Goal: Task Accomplishment & Management: Manage account settings

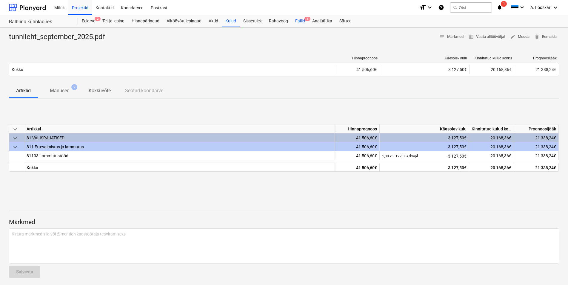
click at [300, 22] on div "Failid 6" at bounding box center [300, 21] width 17 height 12
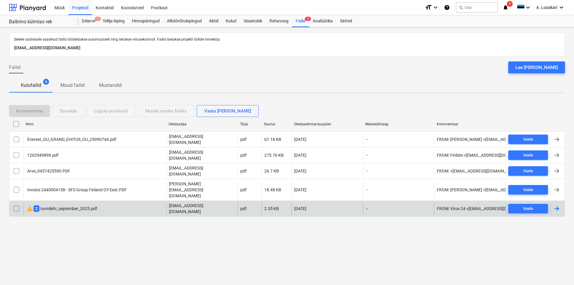
click at [15, 204] on input "checkbox" at bounding box center [17, 209] width 10 height 10
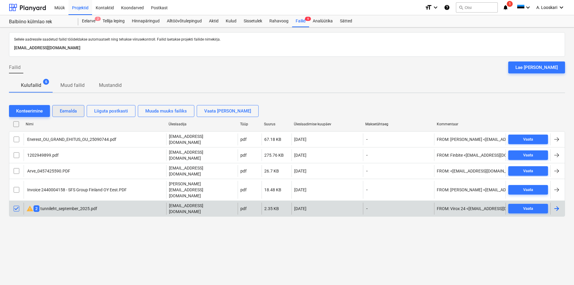
click at [70, 111] on div "Eemalda" at bounding box center [68, 111] width 17 height 8
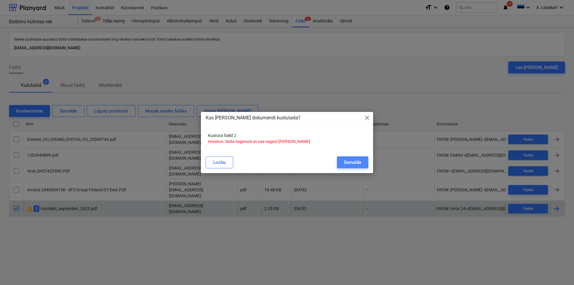
click at [350, 162] on div "Eemalda" at bounding box center [352, 163] width 17 height 8
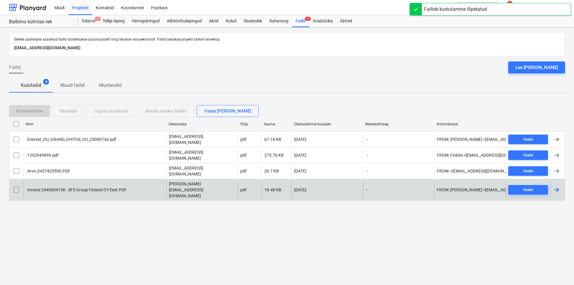
click at [92, 188] on div "Invoice 2440004158 - SFS Group Finland OY Eest.PDF" at bounding box center [76, 190] width 100 height 5
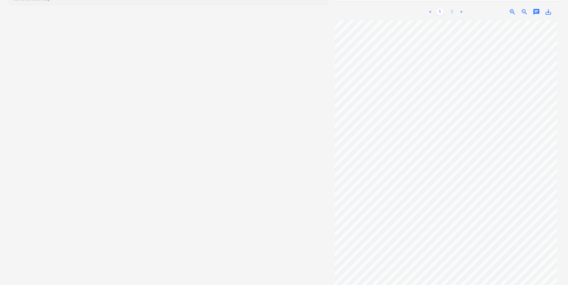
click at [452, 8] on link "2" at bounding box center [452, 11] width 7 height 7
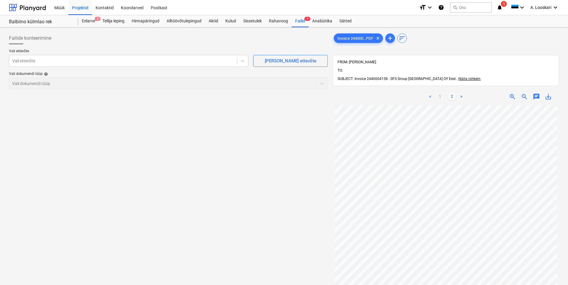
click at [441, 93] on link "1" at bounding box center [440, 96] width 7 height 7
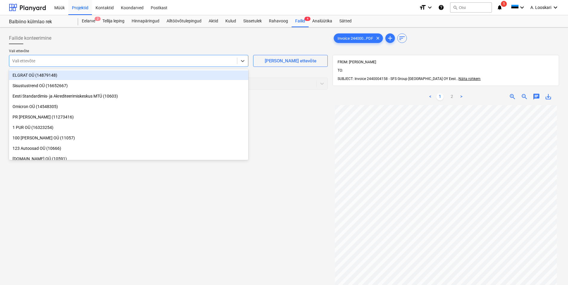
click at [103, 59] on div at bounding box center [123, 61] width 222 height 6
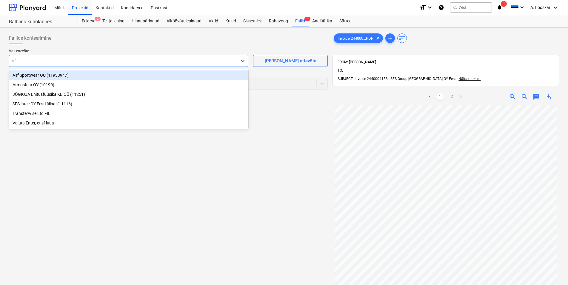
type input "sfs"
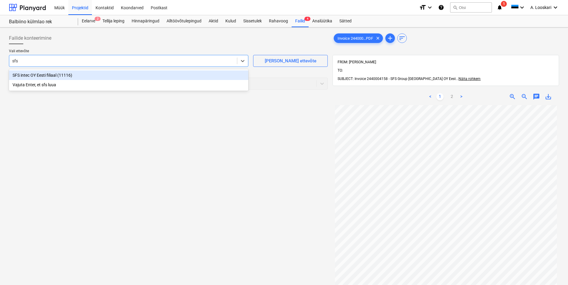
click at [83, 73] on div "SFS intec OY Eesti filiaal (11116)" at bounding box center [129, 75] width 240 height 10
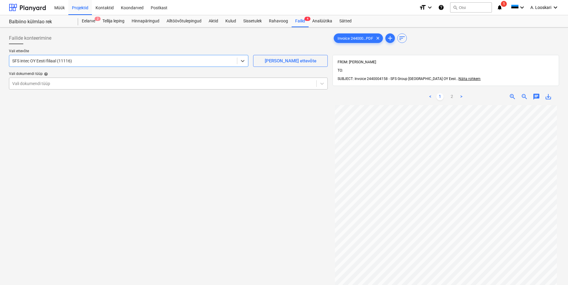
click at [54, 85] on div at bounding box center [162, 84] width 301 height 6
click at [61, 85] on div at bounding box center [162, 84] width 301 height 6
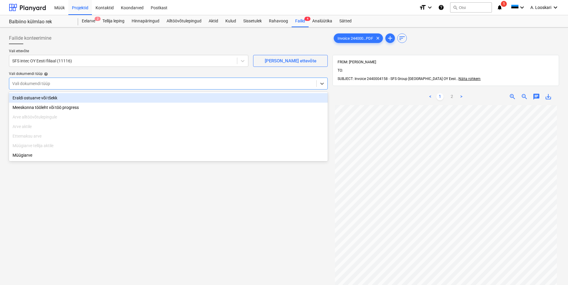
click at [65, 98] on div "Eraldi ostuarve või tšekk" at bounding box center [168, 98] width 319 height 10
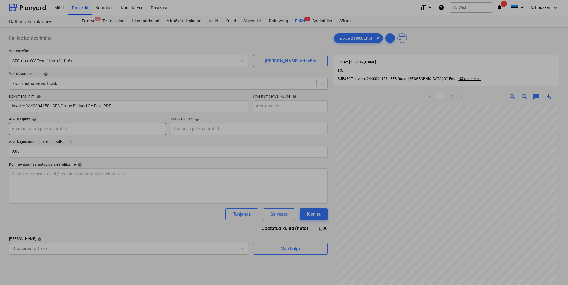
click at [67, 127] on input "text" at bounding box center [87, 129] width 157 height 12
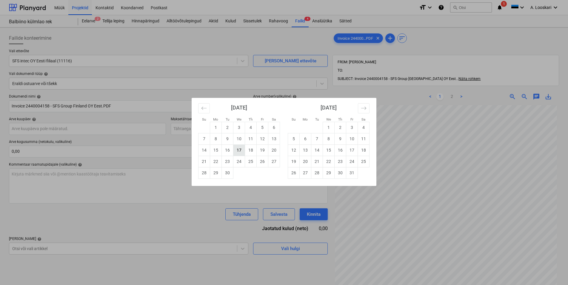
click at [241, 149] on td "17" at bounding box center [240, 150] width 12 height 11
type input "[DATE]"
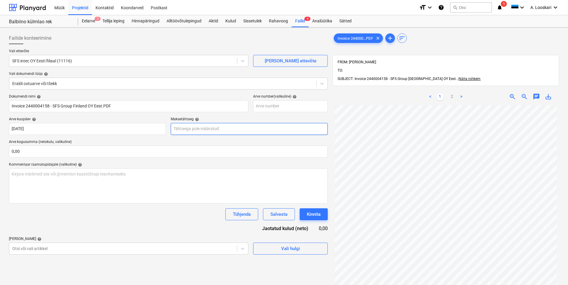
click at [206, 129] on input "text" at bounding box center [249, 129] width 157 height 12
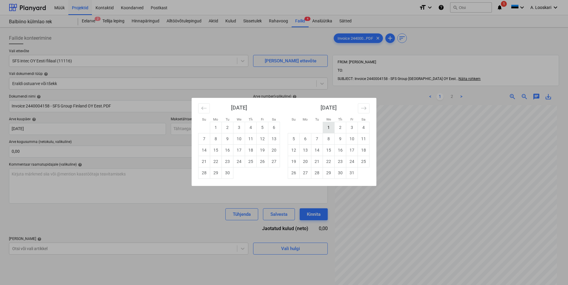
click at [332, 128] on td "1" at bounding box center [329, 127] width 12 height 11
type input "[DATE]"
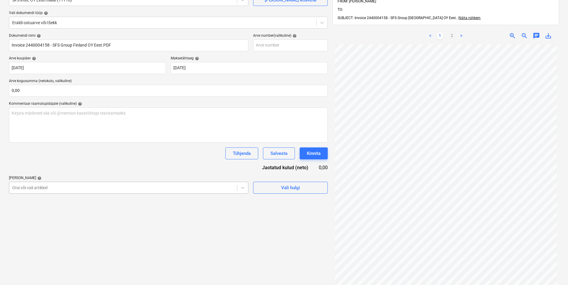
click at [63, 188] on div "Otsi või vali artikkel" at bounding box center [129, 188] width 240 height 12
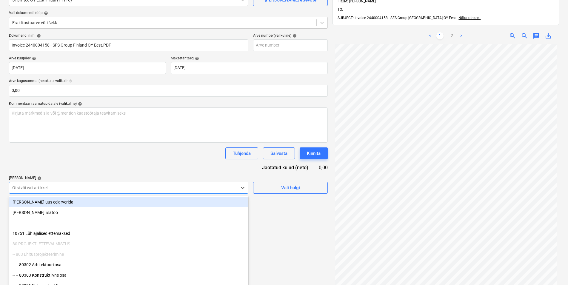
scroll to position [65, 0]
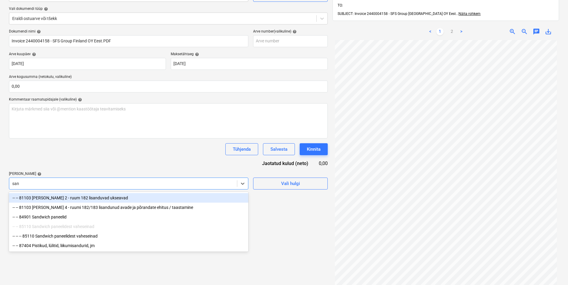
type input "sand"
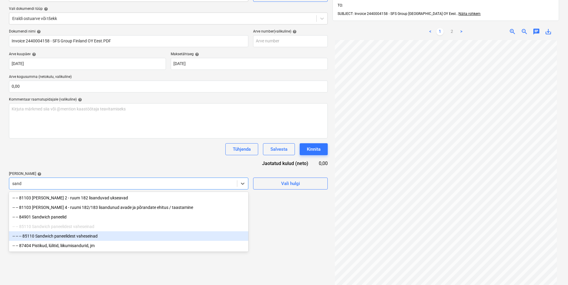
click at [64, 237] on div "-- -- -- 85110 Sandwich paneelidest vaheseinad" at bounding box center [129, 237] width 240 height 10
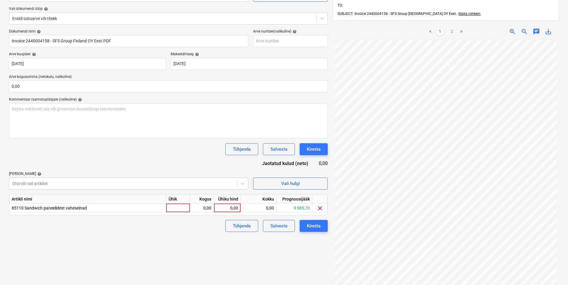
click at [82, 157] on div "Dokumendi nimi help Invoice 2440004158 - SFS Group Finland OY Eest.PDF Arve num…" at bounding box center [168, 130] width 319 height 203
click at [175, 206] on div at bounding box center [178, 208] width 24 height 9
type input "kmpl"
click at [203, 207] on div "0,00" at bounding box center [202, 208] width 19 height 9
type input "1"
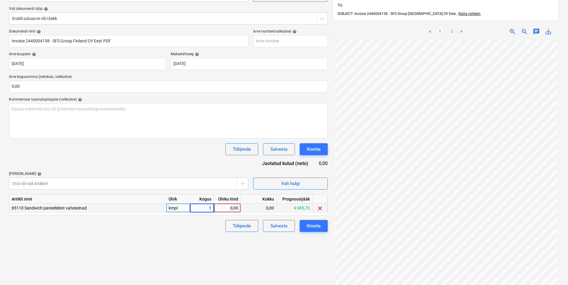
click at [224, 208] on div "0,00" at bounding box center [228, 208] width 22 height 9
click at [451, 28] on link "2" at bounding box center [452, 31] width 7 height 7
click at [232, 209] on div "0,00" at bounding box center [228, 208] width 22 height 9
type input "265"
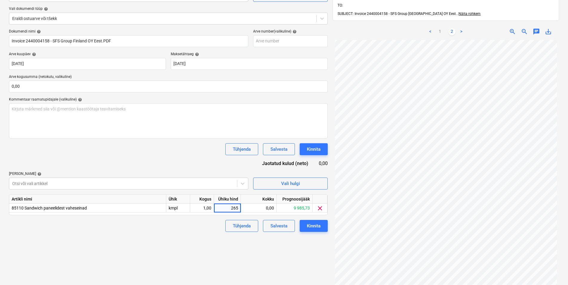
click at [183, 240] on div "Failide konteerimine Vali ettevõte SFS intec OY Eesti filiaal (11116) [PERSON_N…" at bounding box center [169, 138] width 324 height 346
click at [312, 226] on div "Kinnita" at bounding box center [314, 226] width 14 height 8
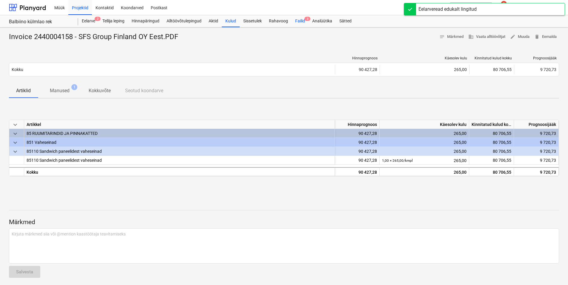
drag, startPoint x: 302, startPoint y: 20, endPoint x: 300, endPoint y: 26, distance: 6.8
click at [302, 20] on div "Failid 3" at bounding box center [300, 21] width 17 height 12
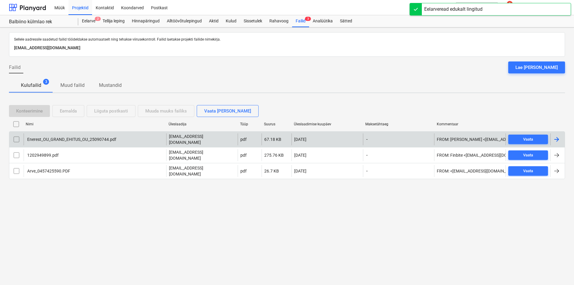
click at [58, 139] on div "Enerest_OU_GRAND_EHITUS_OU_25090744.pdf" at bounding box center [71, 139] width 90 height 5
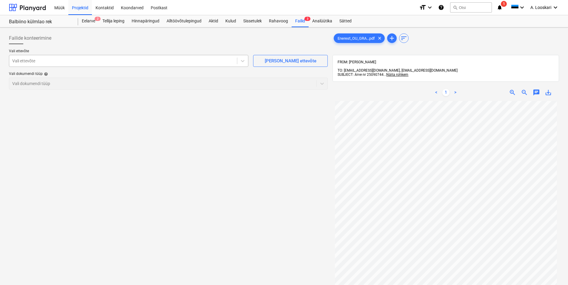
click at [58, 62] on div at bounding box center [123, 61] width 222 height 6
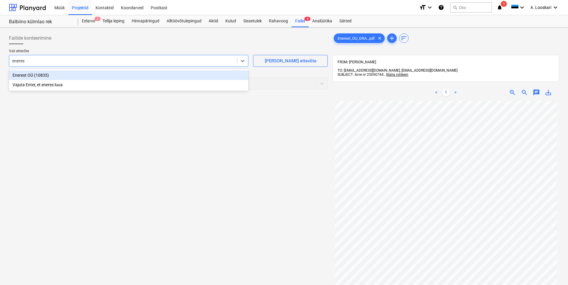
type input "enerest"
click at [68, 77] on div "Enerest OÜ (10835)" at bounding box center [129, 75] width 240 height 10
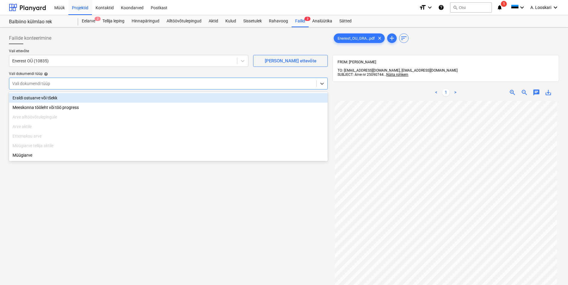
click at [67, 83] on div at bounding box center [162, 84] width 301 height 6
click at [74, 99] on div "Eraldi ostuarve või tšekk" at bounding box center [168, 98] width 319 height 10
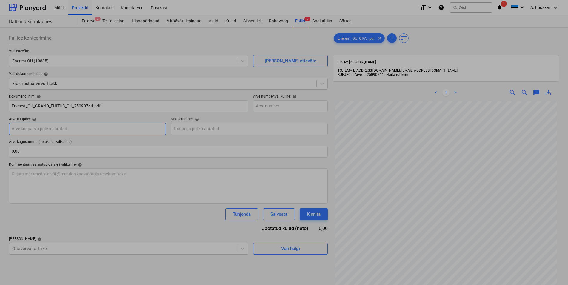
click at [68, 128] on input "text" at bounding box center [87, 129] width 157 height 12
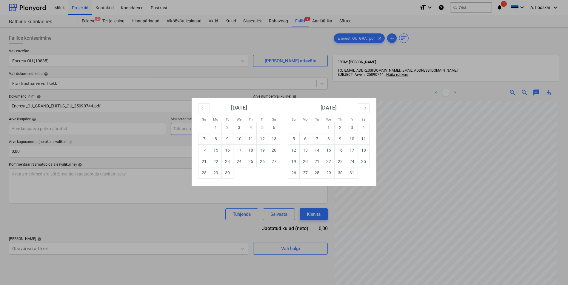
drag, startPoint x: 229, startPoint y: 163, endPoint x: 198, endPoint y: 128, distance: 45.9
click at [229, 162] on td "23" at bounding box center [228, 161] width 12 height 11
type input "[DATE]"
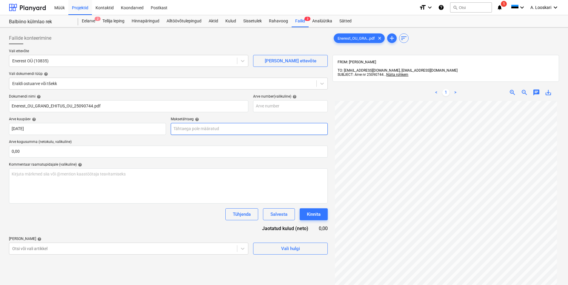
click at [197, 128] on input "text" at bounding box center [249, 129] width 157 height 12
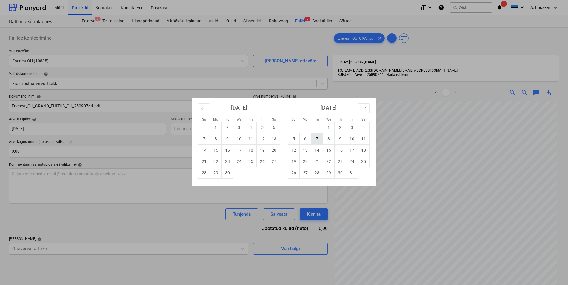
click at [316, 137] on td "7" at bounding box center [318, 138] width 12 height 11
type input "[DATE]"
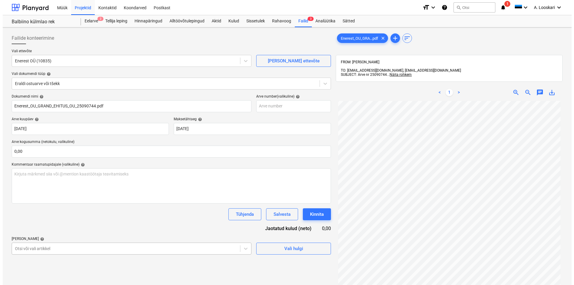
scroll to position [65, 0]
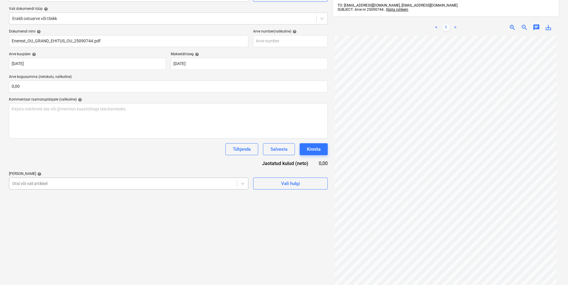
click at [65, 220] on body "Müük Projektid Kontaktid Koondarved Postkast format_size keyboard_arrow_down he…" at bounding box center [284, 77] width 568 height 285
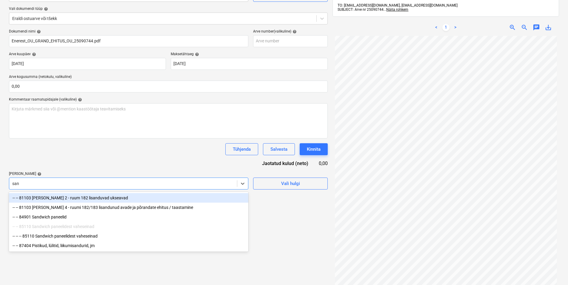
type input "sand"
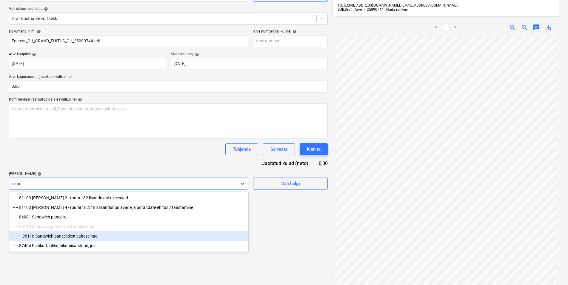
click at [76, 238] on div "-- -- -- 85110 Sandwich paneelidest vaheseinad" at bounding box center [129, 237] width 240 height 10
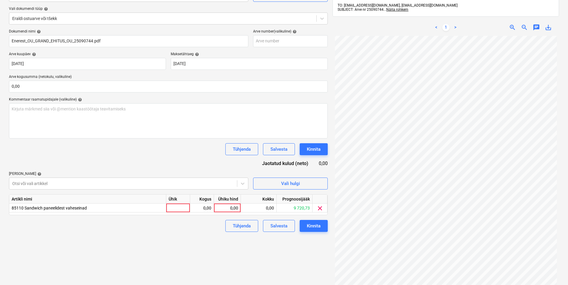
click at [101, 154] on div "Tühjenda Salvesta Kinnita" at bounding box center [168, 149] width 319 height 12
click at [175, 209] on div at bounding box center [178, 208] width 24 height 9
type input "kmpl"
click at [200, 208] on div "0,00" at bounding box center [202, 208] width 19 height 9
type input "1"
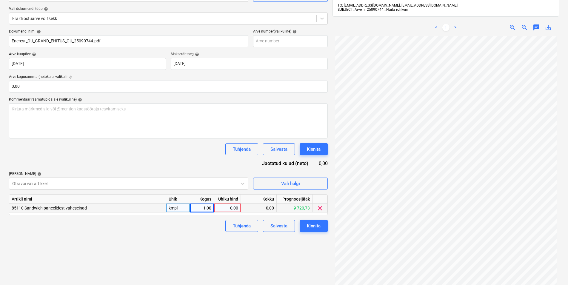
click at [225, 206] on div "0,00" at bounding box center [228, 208] width 22 height 9
type input "2860"
click at [149, 243] on div "Failide konteerimine Vali ettevõte Enerest OÜ (10835) [PERSON_NAME] uus ettevõt…" at bounding box center [169, 136] width 324 height 342
click at [315, 226] on div "Kinnita" at bounding box center [314, 226] width 14 height 8
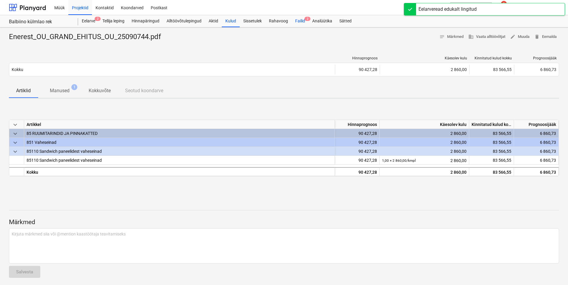
click at [301, 19] on div "Failid 2" at bounding box center [300, 21] width 17 height 12
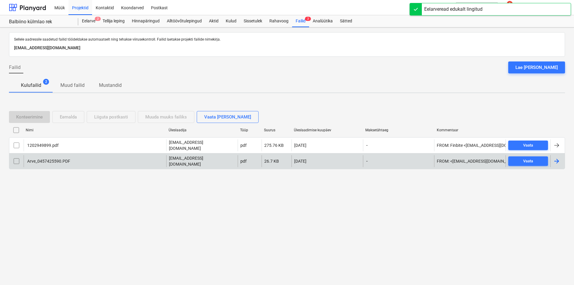
click at [56, 159] on div "Arve_0457425590.PDF" at bounding box center [48, 161] width 44 height 5
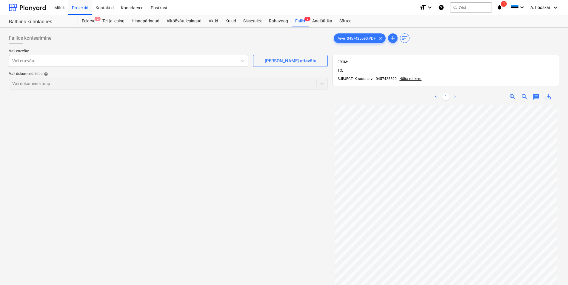
click at [84, 61] on div at bounding box center [123, 61] width 222 height 6
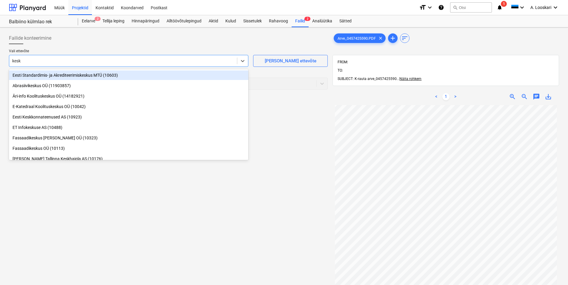
type input "kesko"
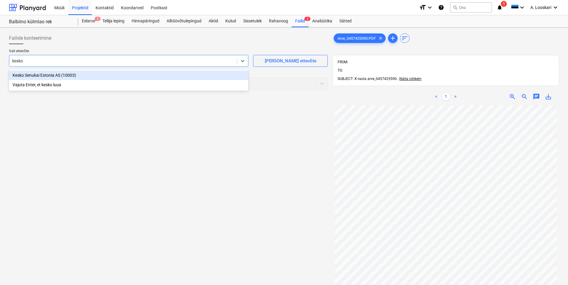
click at [92, 76] on div "Kesko Senukai Estonia AS (10003)" at bounding box center [129, 75] width 240 height 10
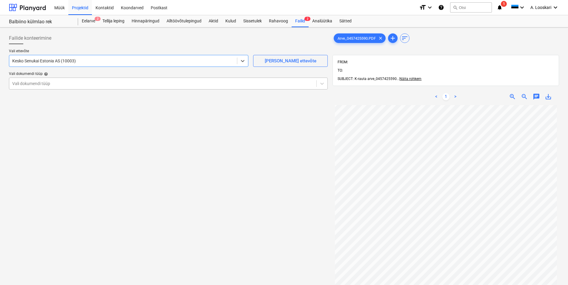
drag, startPoint x: 83, startPoint y: 82, endPoint x: 83, endPoint y: 87, distance: 4.5
click at [83, 83] on div at bounding box center [162, 84] width 301 height 6
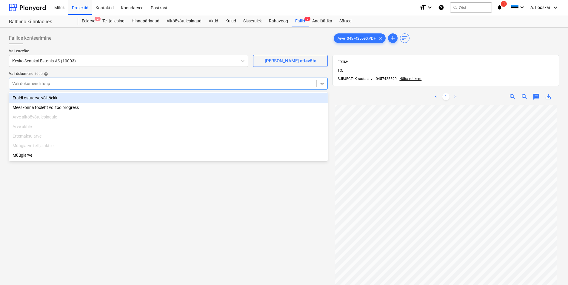
click at [82, 96] on div "Eraldi ostuarve või tšekk" at bounding box center [168, 98] width 319 height 10
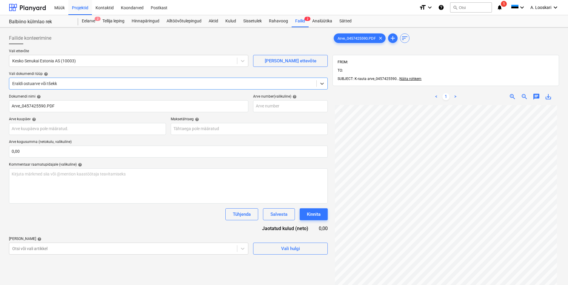
scroll to position [18, 0]
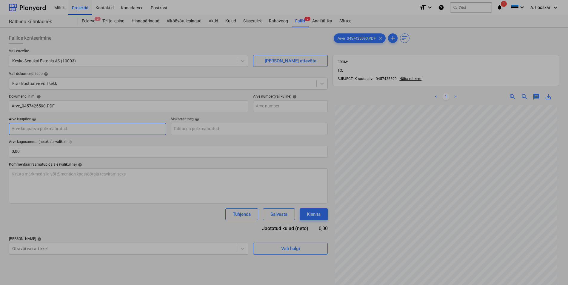
click at [82, 129] on input "text" at bounding box center [87, 129] width 157 height 12
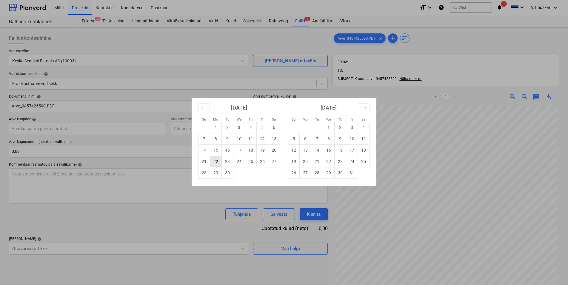
click at [216, 162] on td "22" at bounding box center [216, 161] width 12 height 11
type input "[DATE]"
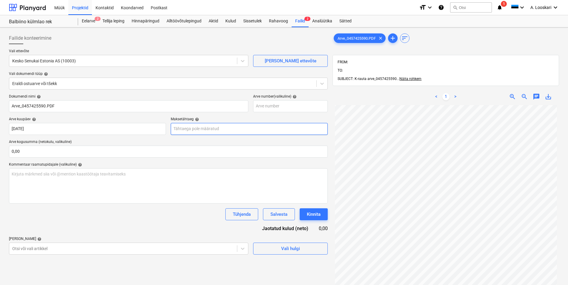
click at [210, 131] on input "text" at bounding box center [249, 129] width 157 height 12
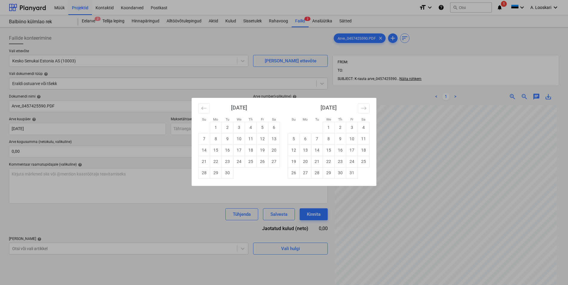
drag, startPoint x: 329, startPoint y: 161, endPoint x: 288, endPoint y: 167, distance: 41.7
click at [329, 161] on td "22" at bounding box center [329, 161] width 12 height 11
type input "[DATE]"
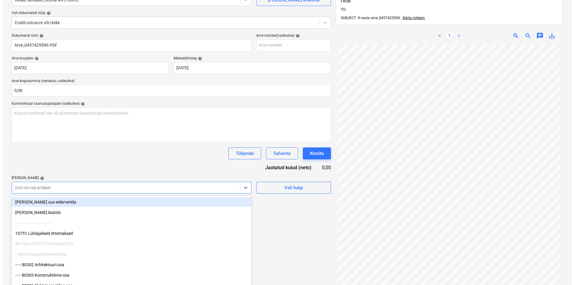
scroll to position [65, 0]
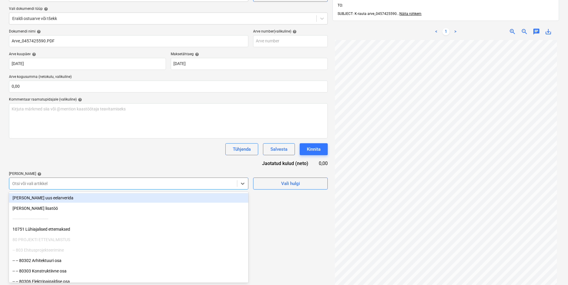
click at [62, 185] on div at bounding box center [123, 184] width 222 height 6
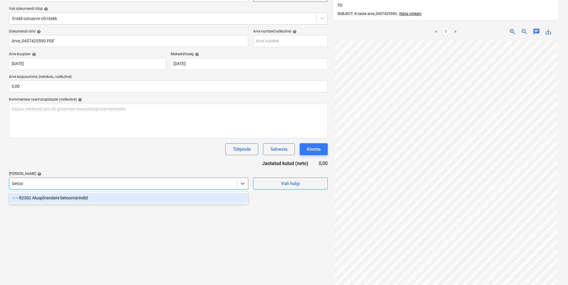
type input "betoon"
click at [54, 197] on div "-- -- 82302 Aluspõrandate betoontarindid" at bounding box center [129, 198] width 240 height 10
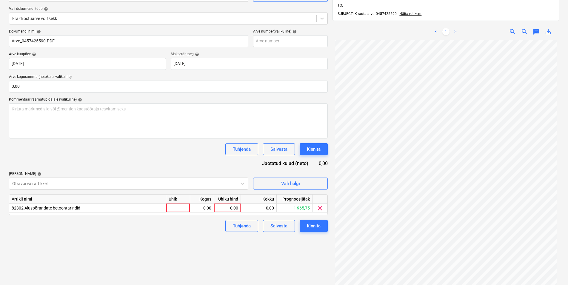
drag, startPoint x: 63, startPoint y: 162, endPoint x: 140, endPoint y: 201, distance: 86.2
click at [63, 163] on div "Dokumendi nimi help Arve_0457425590.PDF Arve number (valikuline) help [PERSON_N…" at bounding box center [168, 130] width 319 height 203
click at [181, 209] on div at bounding box center [178, 208] width 24 height 9
type input "kmpl"
click at [204, 207] on div "0,00" at bounding box center [202, 208] width 19 height 9
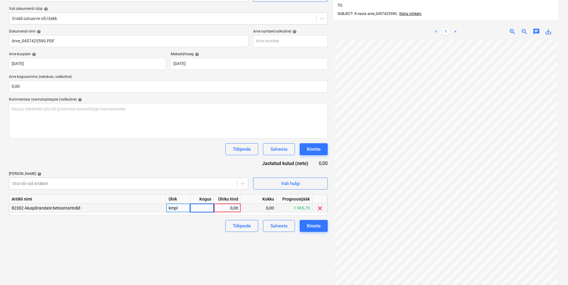
type input "1"
click at [221, 209] on div "0,00" at bounding box center [228, 208] width 22 height 9
type input "28,95"
click at [208, 230] on div "Tühjenda Salvesta Kinnita" at bounding box center [168, 226] width 319 height 12
click at [315, 226] on div "Kinnita" at bounding box center [314, 226] width 14 height 8
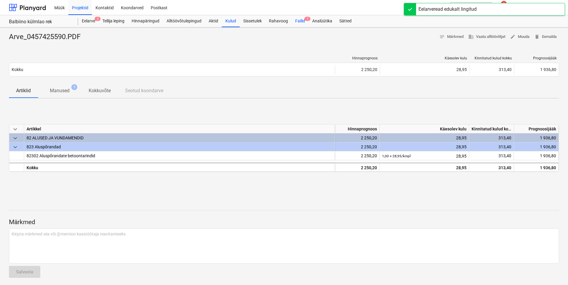
click at [303, 21] on div "Failid 1" at bounding box center [300, 21] width 17 height 12
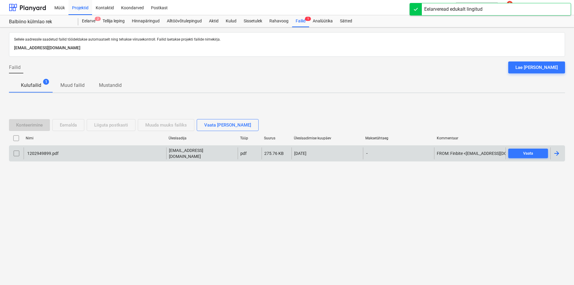
click at [38, 153] on div "1202949899.pdf" at bounding box center [42, 153] width 32 height 5
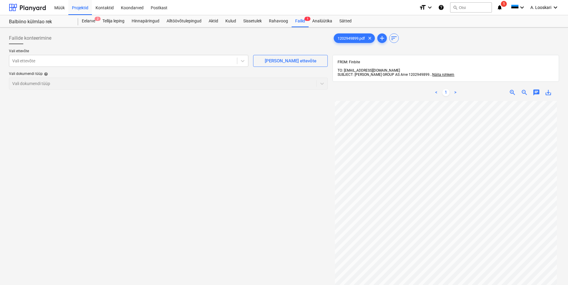
scroll to position [34, 0]
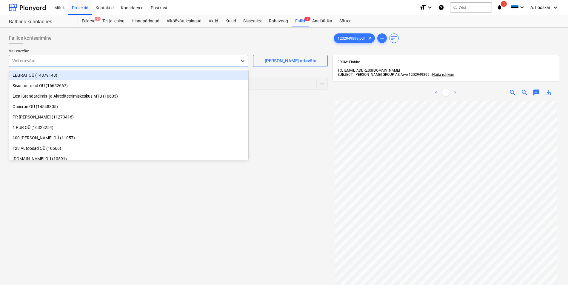
click at [97, 60] on div at bounding box center [123, 61] width 222 height 6
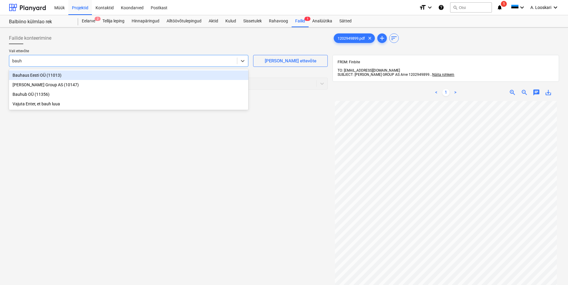
type input "bauho"
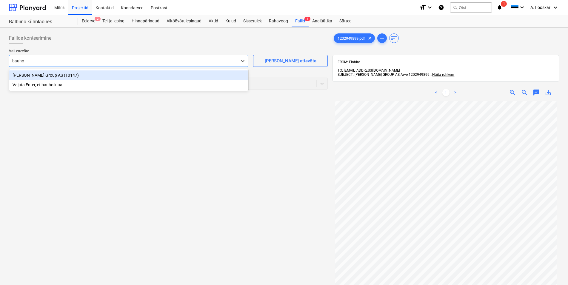
click at [98, 74] on div "[PERSON_NAME] Group AS (10147)" at bounding box center [129, 75] width 240 height 10
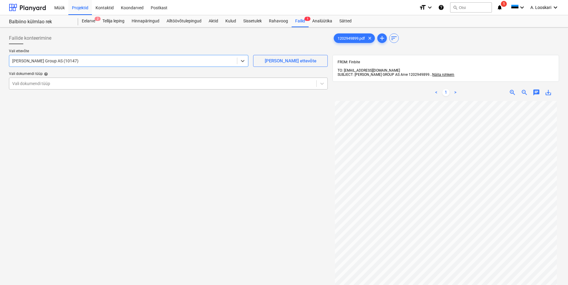
click at [82, 79] on div "Vali dokumendi tüüp" at bounding box center [168, 84] width 319 height 12
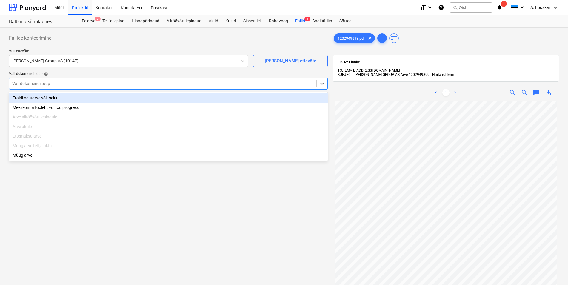
click at [81, 95] on div "Eraldi ostuarve või tšekk" at bounding box center [168, 98] width 319 height 10
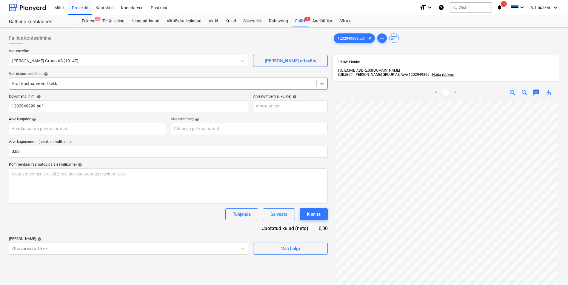
scroll to position [34, 0]
click at [93, 130] on input "text" at bounding box center [87, 129] width 157 height 12
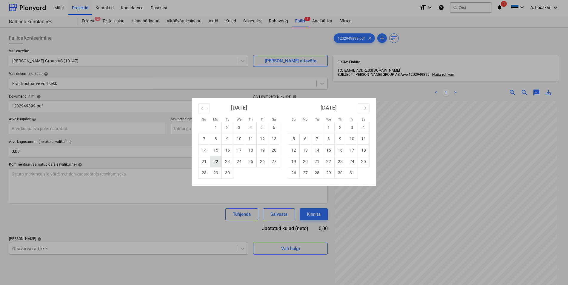
click at [218, 162] on td "22" at bounding box center [216, 161] width 12 height 11
type input "[DATE]"
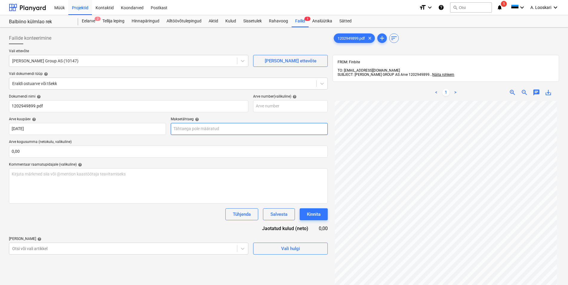
click at [212, 131] on input "text" at bounding box center [249, 129] width 157 height 12
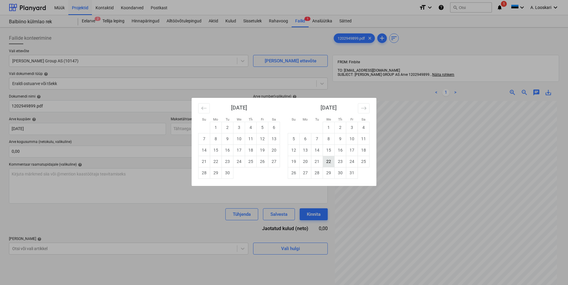
click at [330, 161] on td "22" at bounding box center [329, 161] width 12 height 11
type input "[DATE]"
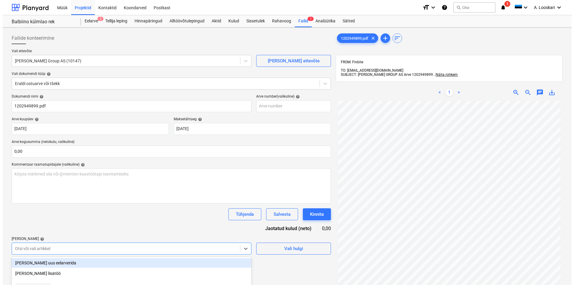
scroll to position [65, 0]
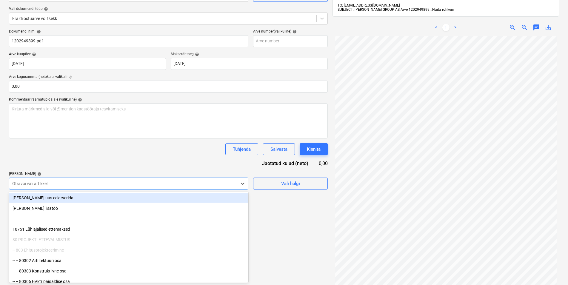
click at [58, 220] on body "Müük Projektid Kontaktid Koondarved Postkast format_size keyboard_arrow_down he…" at bounding box center [284, 77] width 568 height 285
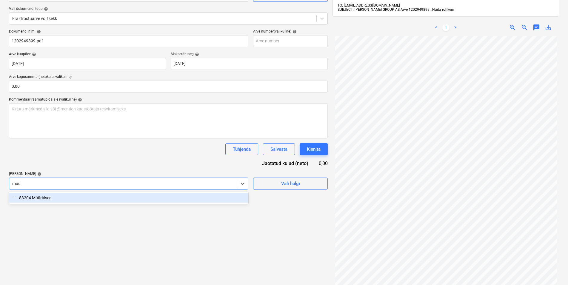
type input "müür"
click at [56, 198] on div "-- -- 83204 Müüritised" at bounding box center [129, 198] width 240 height 10
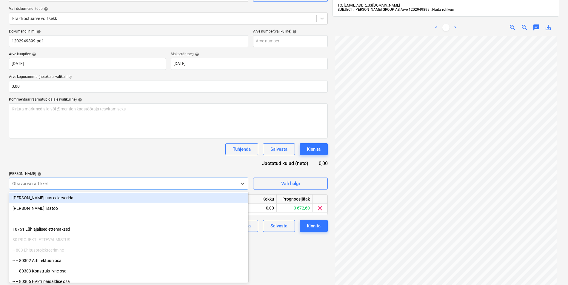
click at [77, 160] on div "Dokumendi nimi help 1202949899.pdf Arve number (valikuline) help [PERSON_NAME] …" at bounding box center [168, 130] width 319 height 203
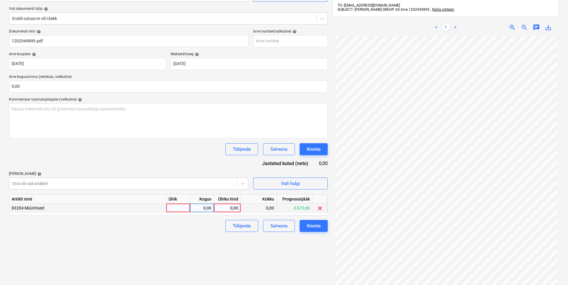
click at [172, 207] on div at bounding box center [178, 208] width 24 height 9
type input "kmpl"
click at [199, 207] on div "0,00" at bounding box center [202, 208] width 19 height 9
type input "1"
click at [226, 208] on div "0,00" at bounding box center [228, 208] width 22 height 9
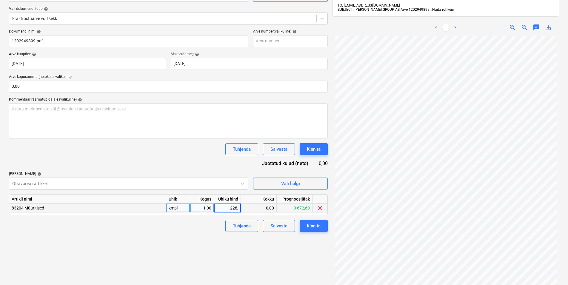
type input "1228,1"
click at [180, 245] on div "Failide konteerimine Vali ettevõte [PERSON_NAME] Group AS (10147) [PERSON_NAME]…" at bounding box center [169, 136] width 324 height 342
click at [311, 226] on div "Kinnita" at bounding box center [314, 226] width 14 height 8
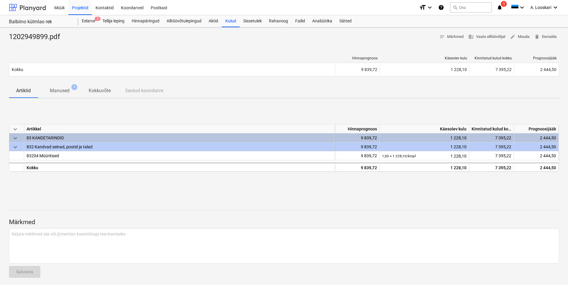
click at [32, 6] on div at bounding box center [27, 7] width 37 height 15
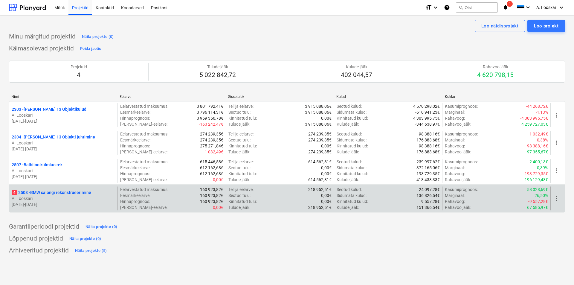
click at [49, 191] on p "4 2508 - BMW salongi rekonstrueerimine" at bounding box center [51, 193] width 79 height 6
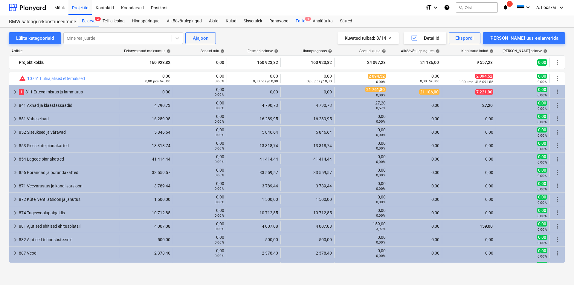
click at [302, 20] on div "Failid 4" at bounding box center [300, 21] width 17 height 12
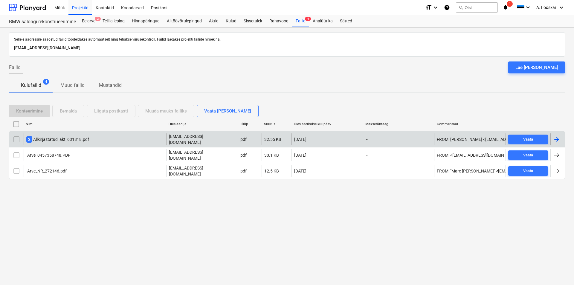
click at [55, 138] on div "2 Allkirjastatud_akt_631818.pdf" at bounding box center [57, 139] width 63 height 7
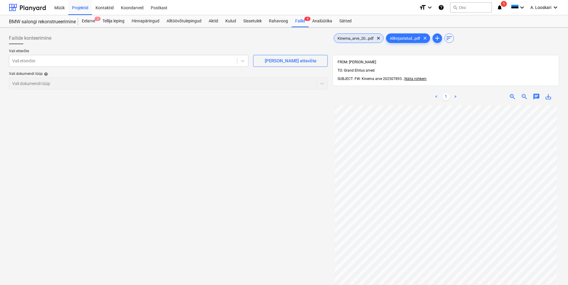
click at [350, 36] on span "Kinema_arve_20...pdf" at bounding box center [355, 38] width 43 height 4
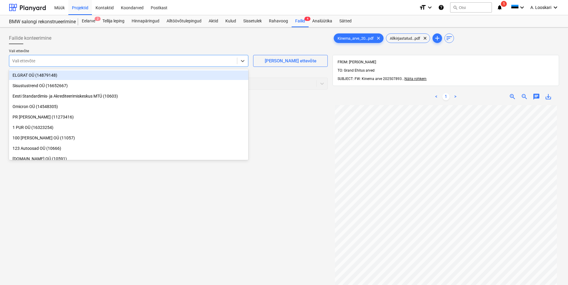
click at [42, 61] on div at bounding box center [123, 61] width 222 height 6
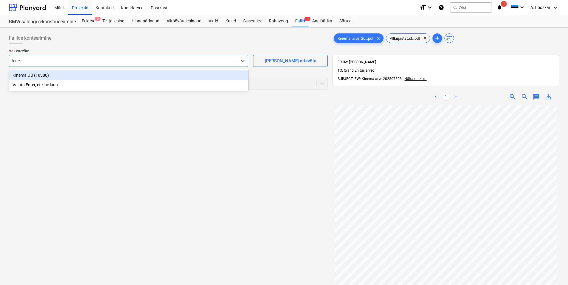
type input "kinem"
click at [52, 73] on div "Kinema OÜ (10380)" at bounding box center [129, 75] width 240 height 10
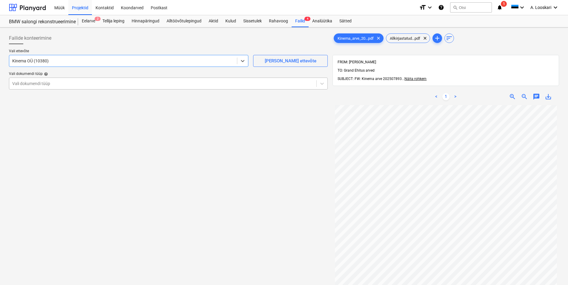
click at [56, 83] on div at bounding box center [162, 84] width 301 height 6
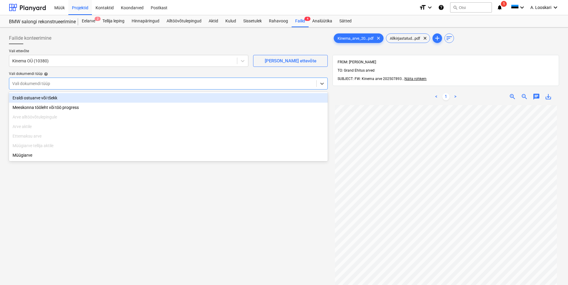
click at [56, 98] on div "Eraldi ostuarve või tšekk" at bounding box center [168, 98] width 319 height 10
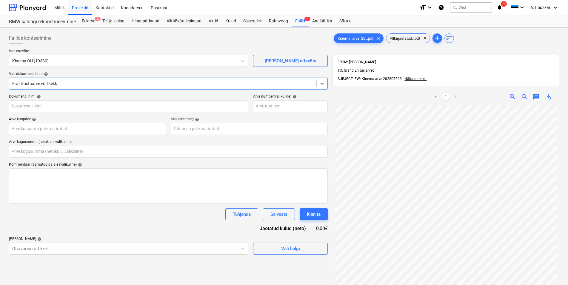
type input "Kinema_arve_202507893.pdf"
type input "0,00"
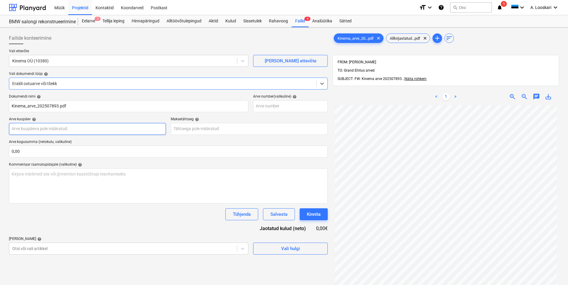
click at [66, 127] on input "text" at bounding box center [87, 129] width 157 height 12
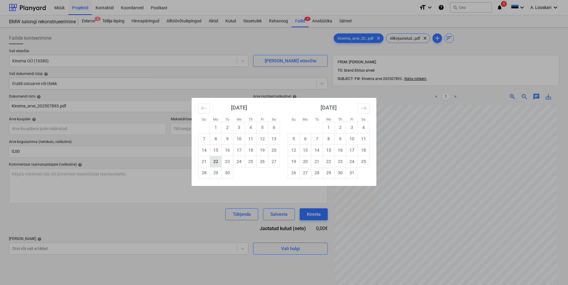
click at [218, 162] on td "22" at bounding box center [216, 161] width 12 height 11
type input "[DATE]"
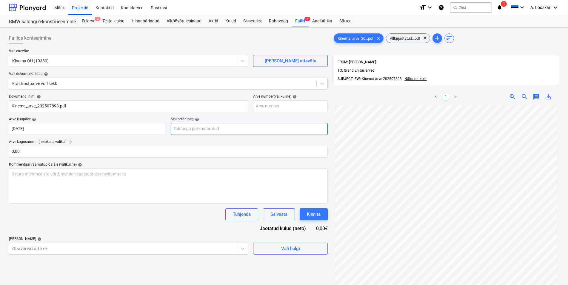
click at [202, 131] on input "text" at bounding box center [249, 129] width 157 height 12
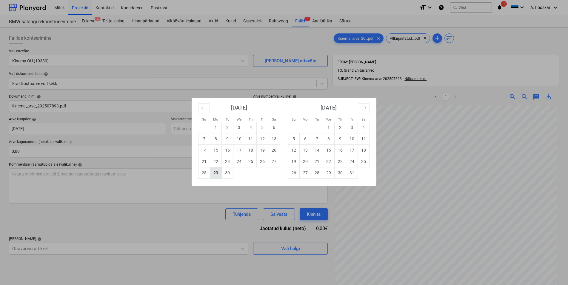
click at [217, 173] on td "29" at bounding box center [216, 172] width 12 height 11
type input "[DATE]"
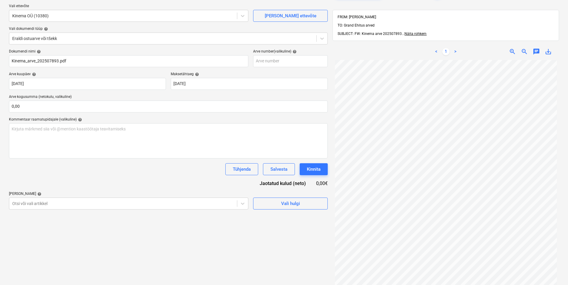
scroll to position [61, 0]
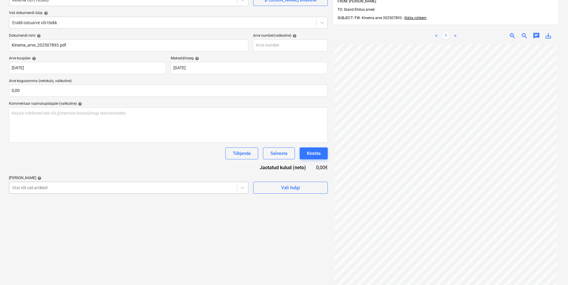
click at [41, 187] on div "Otsi või vali artikkel" at bounding box center [123, 188] width 228 height 8
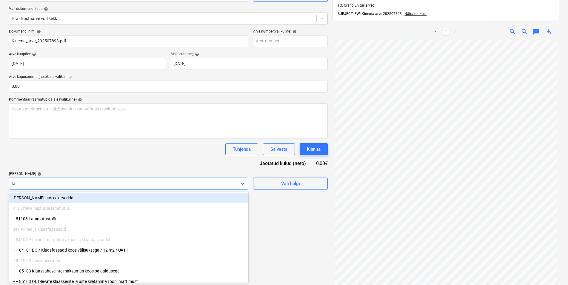
type input "[PERSON_NAME]"
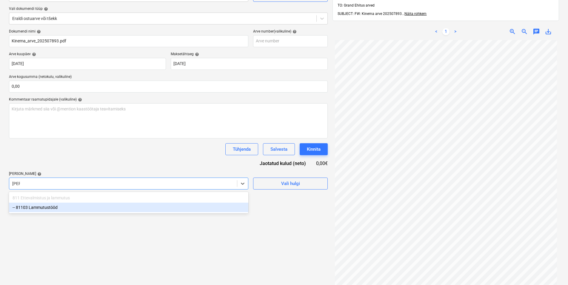
click at [40, 208] on div "-- 81103 Lammutustööd" at bounding box center [129, 208] width 240 height 10
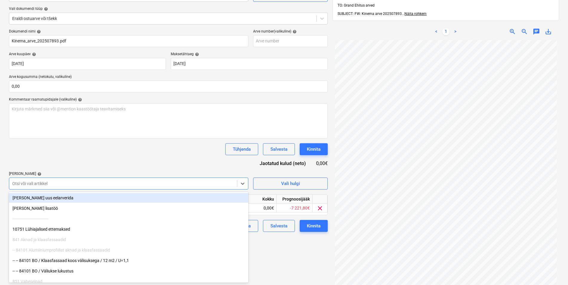
click at [60, 163] on div "Dokumendi nimi help Kinema_arve_202507893.pdf Arve number (valikuline) help [PE…" at bounding box center [168, 130] width 319 height 203
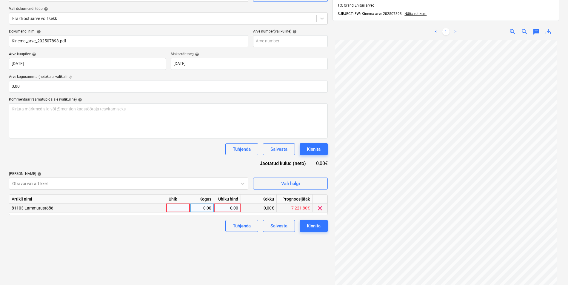
click at [177, 207] on div at bounding box center [178, 208] width 24 height 9
type input "kmpl"
click at [206, 207] on div "0,00" at bounding box center [202, 208] width 19 height 9
type input "1"
click at [223, 207] on div "0,00" at bounding box center [228, 208] width 22 height 9
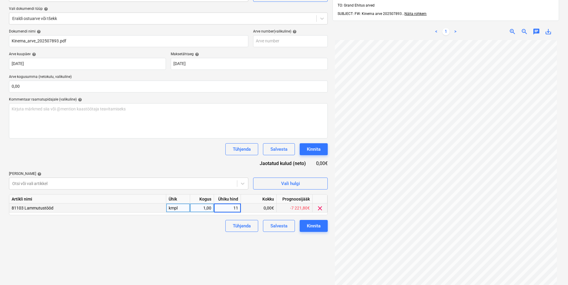
type input "115"
click at [209, 229] on div "Tühjenda Salvesta Kinnita" at bounding box center [168, 226] width 319 height 12
click at [318, 226] on div "Kinnita" at bounding box center [314, 226] width 14 height 8
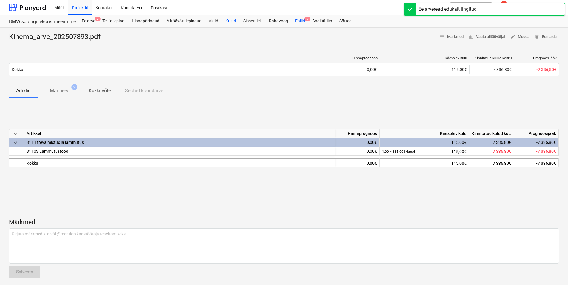
click at [302, 19] on div "Failid 2" at bounding box center [300, 21] width 17 height 12
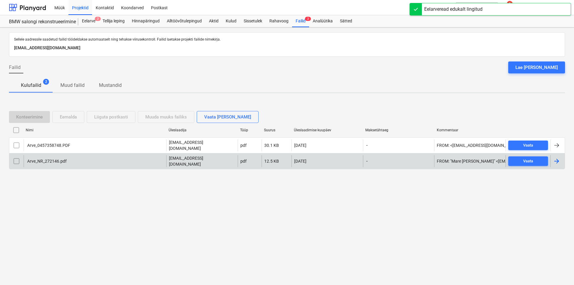
click at [49, 159] on div "Arve_NR_272146.pdf" at bounding box center [46, 161] width 40 height 5
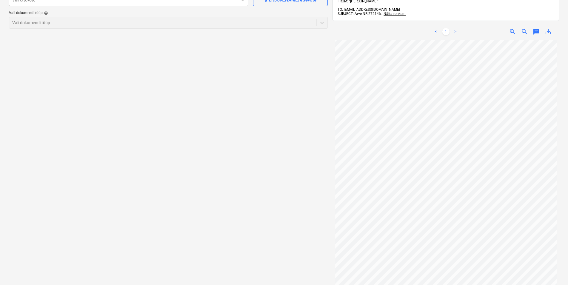
scroll to position [30, 0]
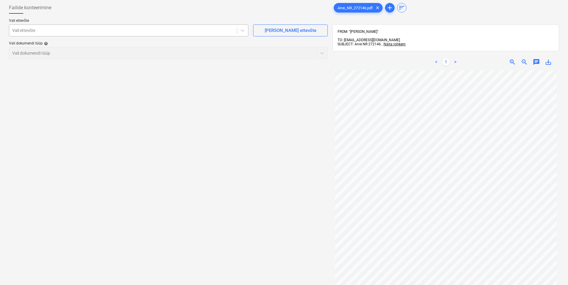
click at [68, 30] on div at bounding box center [123, 30] width 222 height 6
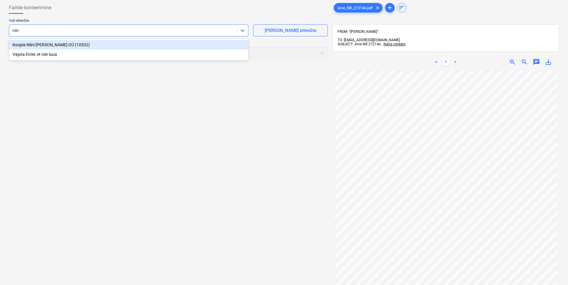
type input "niini"
click at [81, 42] on div "Koopia Niini [PERSON_NAME] OÜ (10532)" at bounding box center [129, 45] width 240 height 10
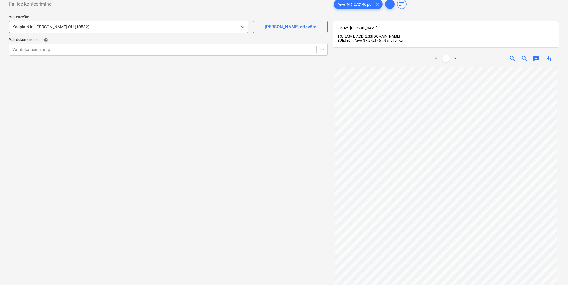
scroll to position [24, 0]
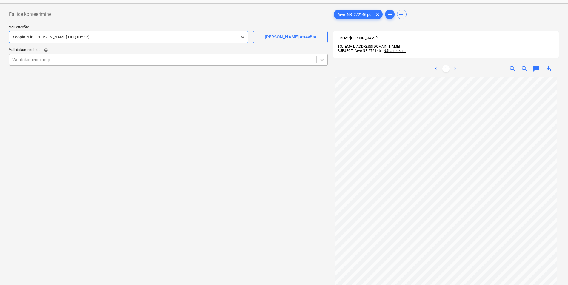
click at [27, 60] on div at bounding box center [162, 60] width 301 height 6
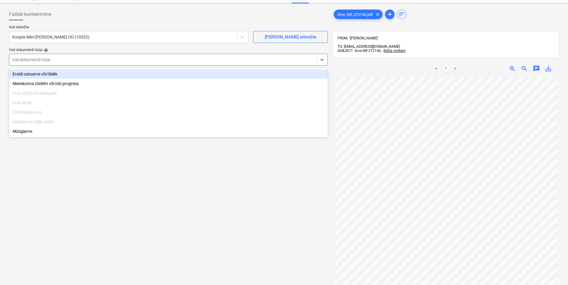
click at [38, 74] on div "Eraldi ostuarve või tšekk" at bounding box center [168, 74] width 319 height 10
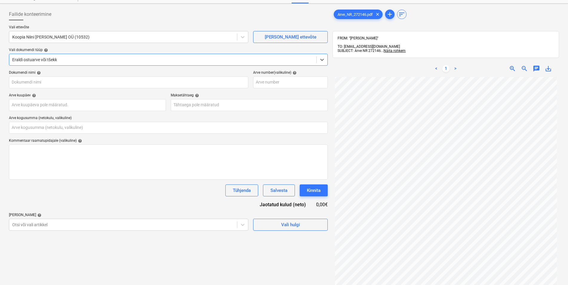
type input "Arve_NR_272146.pdf"
type input "0,00"
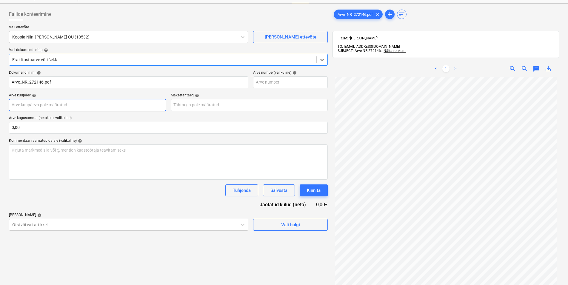
click at [51, 105] on input "text" at bounding box center [87, 105] width 157 height 12
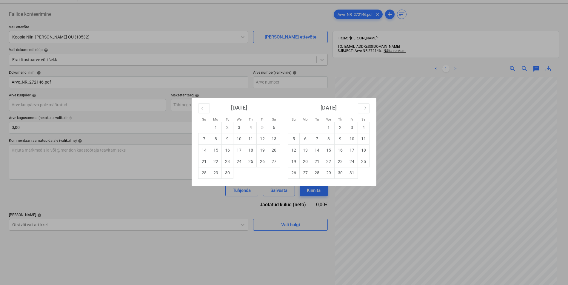
click at [103, 186] on div "Su Mo Tu We Th Fr Sa Su Mo Tu We Th Fr Sa [DATE] 1 2 3 4 5 6 7 8 9 10 11 12 13 …" at bounding box center [284, 142] width 568 height 285
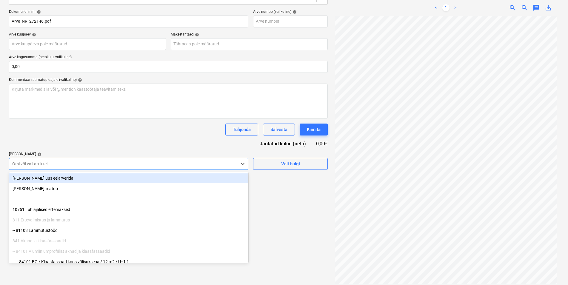
click at [51, 163] on div at bounding box center [123, 164] width 222 height 6
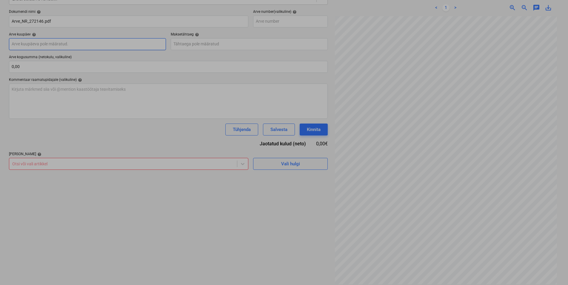
click at [40, 45] on input "text" at bounding box center [87, 44] width 157 height 12
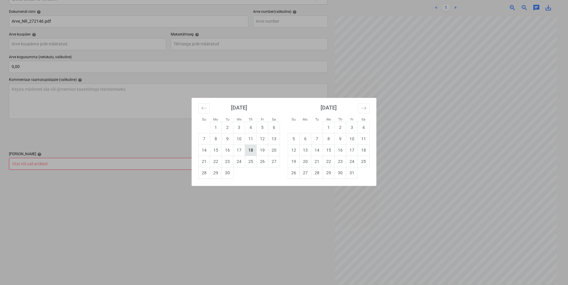
click at [252, 150] on td "18" at bounding box center [251, 150] width 12 height 11
type input "[DATE]"
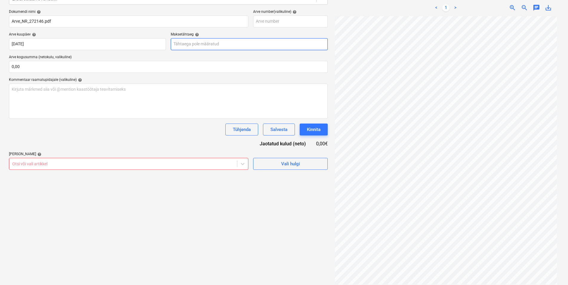
click at [192, 44] on input "text" at bounding box center [249, 44] width 157 height 12
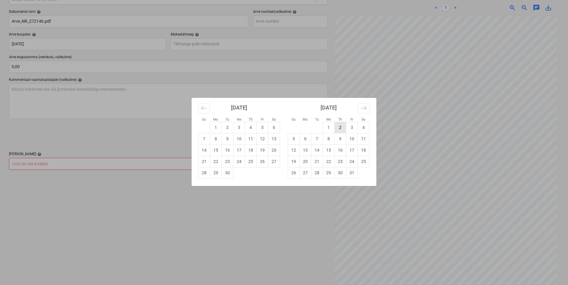
click at [340, 125] on td "2" at bounding box center [341, 127] width 12 height 11
type input "[DATE]"
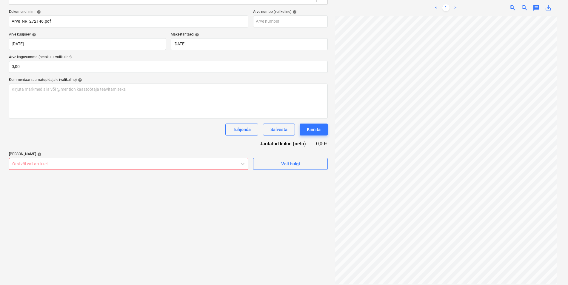
click at [47, 165] on div at bounding box center [123, 164] width 222 height 6
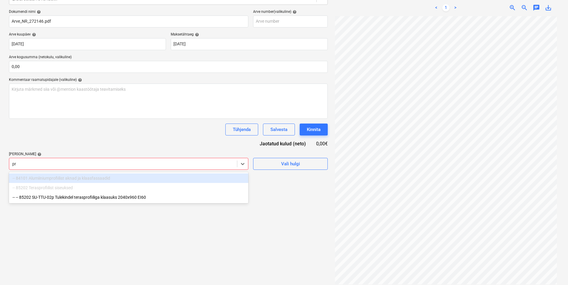
type input "p"
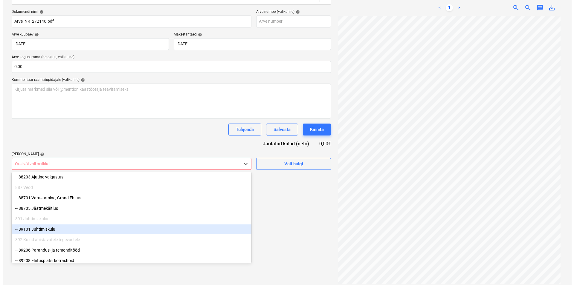
scroll to position [1020, 0]
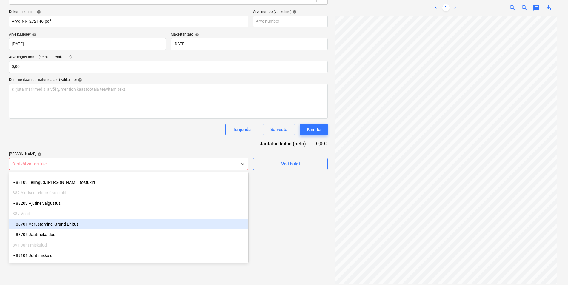
click at [63, 224] on div "-- 88701 Varustamine, Grand Ehitus" at bounding box center [129, 225] width 240 height 10
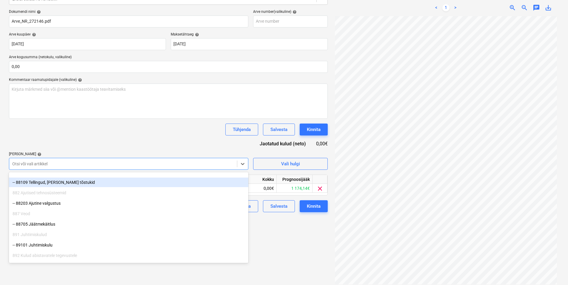
click at [105, 131] on div "Tühjenda Salvesta Kinnita" at bounding box center [168, 130] width 319 height 12
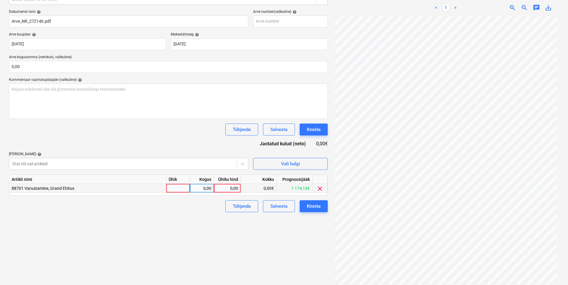
click at [175, 188] on div at bounding box center [178, 188] width 24 height 9
type input "kmpl"
click at [202, 186] on div "0,00" at bounding box center [202, 188] width 19 height 9
type input "1"
click at [223, 188] on div "0,00" at bounding box center [228, 188] width 22 height 9
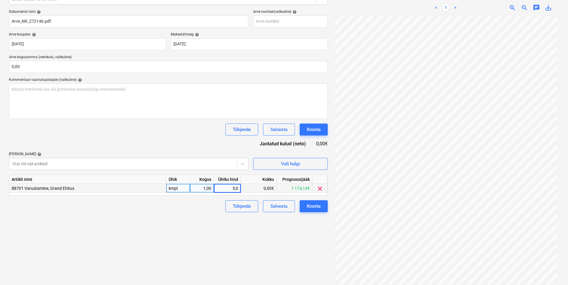
type input "5,08"
click at [194, 233] on div "Failide konteerimine Vali ettevõte Koopia Niini [PERSON_NAME] OÜ (10532) [PERSO…" at bounding box center [169, 116] width 324 height 342
click at [313, 206] on div "Kinnita" at bounding box center [314, 207] width 14 height 8
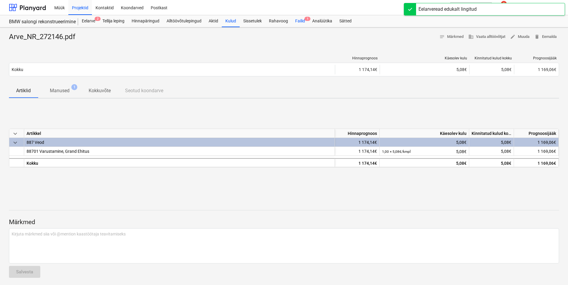
drag, startPoint x: 300, startPoint y: 21, endPoint x: 300, endPoint y: 25, distance: 3.9
click at [300, 21] on div "Failid 1" at bounding box center [300, 21] width 17 height 12
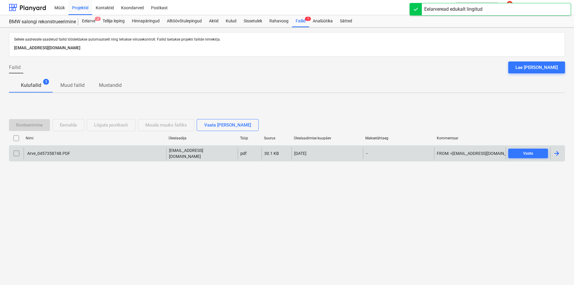
click at [50, 151] on div "Arve_0457358748.PDF" at bounding box center [48, 153] width 44 height 5
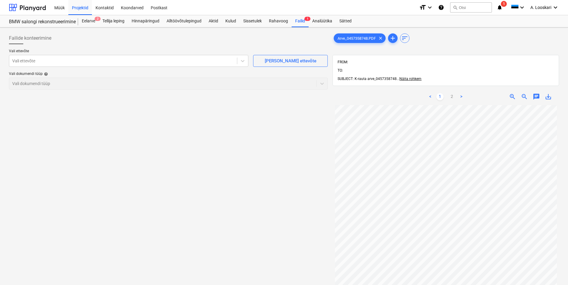
scroll to position [52, 0]
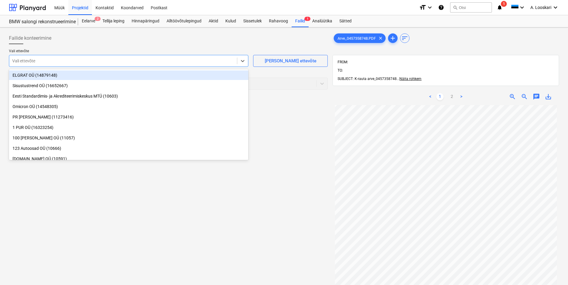
click at [77, 62] on div at bounding box center [123, 61] width 222 height 6
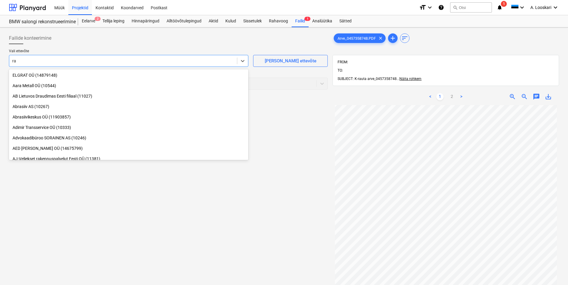
type input "r"
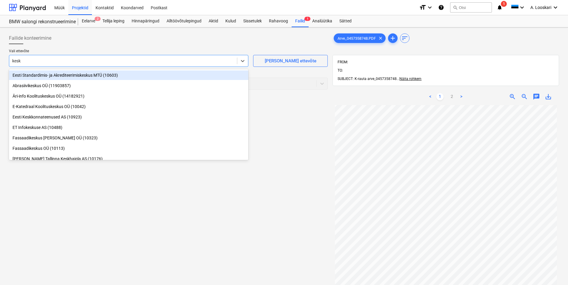
type input "kesko"
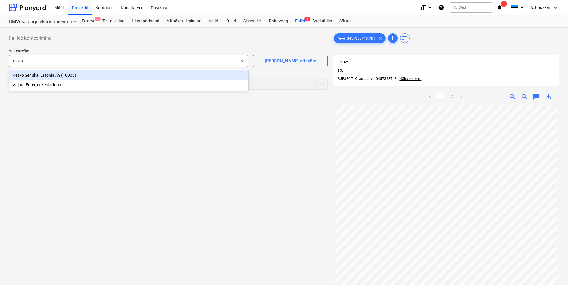
click at [94, 75] on div "Kesko Senukai Estonia AS (10003)" at bounding box center [129, 75] width 240 height 10
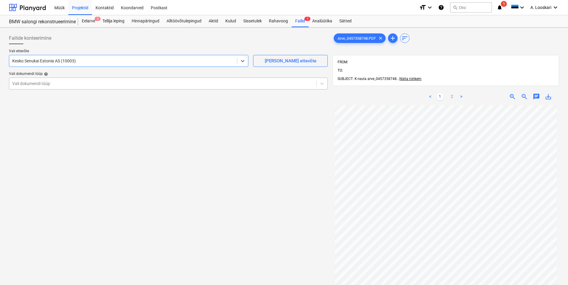
click at [52, 82] on div at bounding box center [162, 84] width 301 height 6
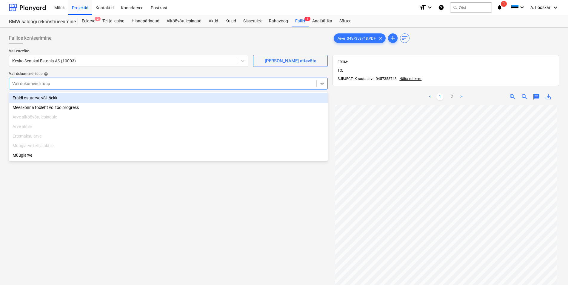
click at [60, 98] on div "Eraldi ostuarve või tšekk" at bounding box center [168, 98] width 319 height 10
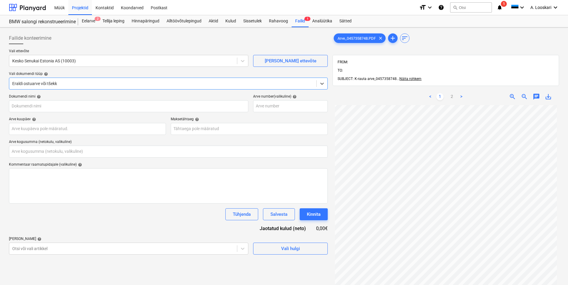
type input "Arve_0457358748.PDF"
type input "0,00"
click at [82, 126] on input "text" at bounding box center [87, 129] width 157 height 12
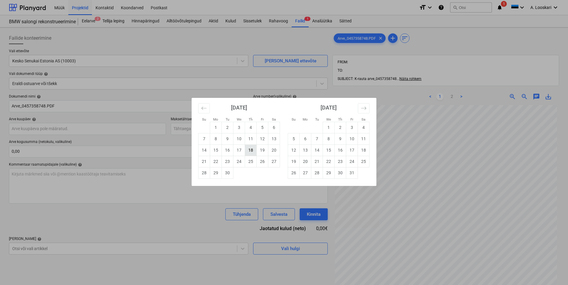
click at [250, 150] on td "18" at bounding box center [251, 150] width 12 height 11
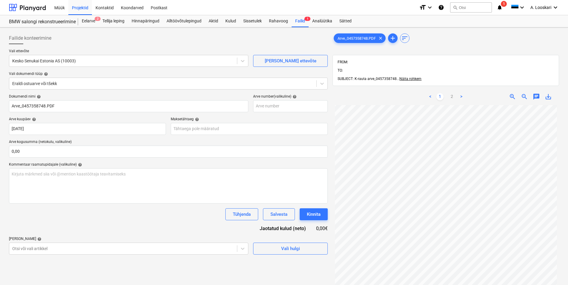
type input "[DATE]"
click at [216, 130] on input "text" at bounding box center [249, 129] width 157 height 12
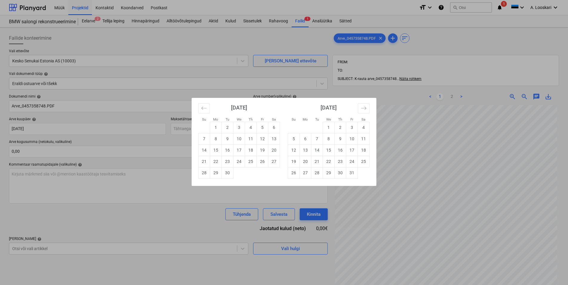
drag, startPoint x: 364, startPoint y: 149, endPoint x: 291, endPoint y: 143, distance: 73.7
click at [364, 149] on td "18" at bounding box center [364, 150] width 12 height 11
type input "[DATE]"
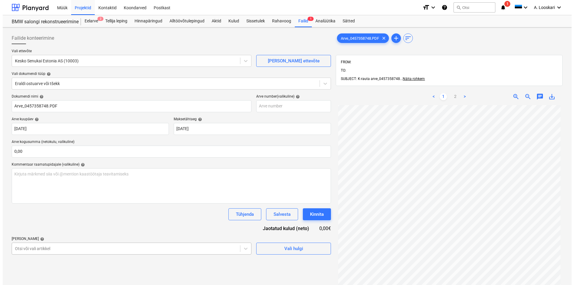
scroll to position [65, 0]
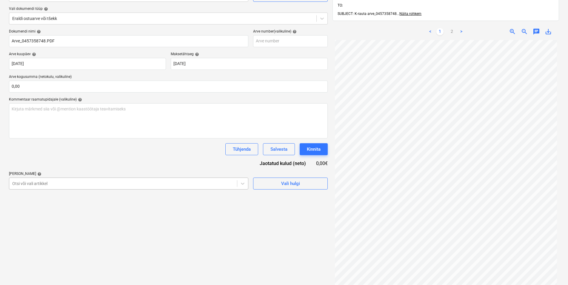
click at [49, 220] on body "Müük Projektid Kontaktid Koondarved Postkast format_size keyboard_arrow_down he…" at bounding box center [284, 77] width 568 height 285
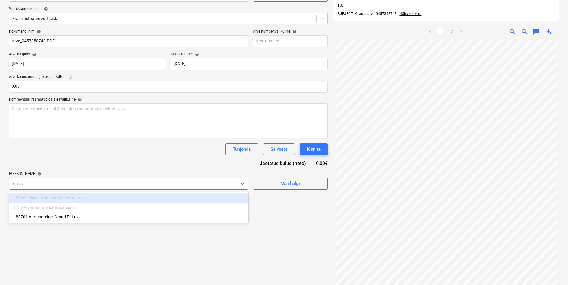
type input "varust"
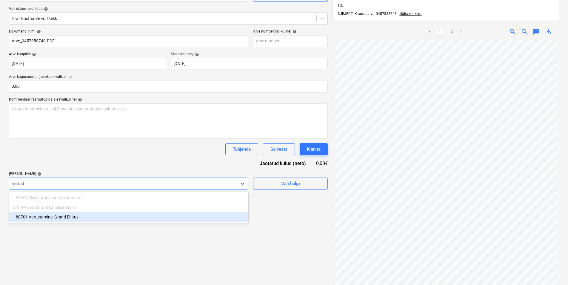
click at [46, 217] on div "-- 88701 Varustamine, Grand Ehitus" at bounding box center [129, 217] width 240 height 10
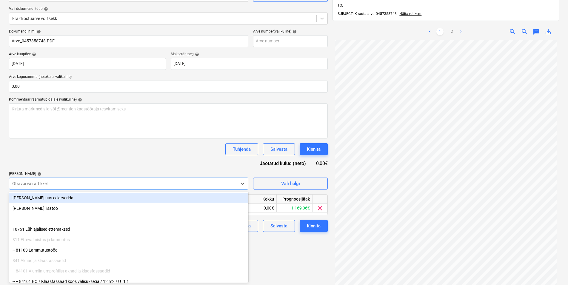
click at [53, 165] on div "Dokumendi nimi help Arve_0457358748.PDF Arve number (valikuline) help [PERSON_N…" at bounding box center [168, 130] width 319 height 203
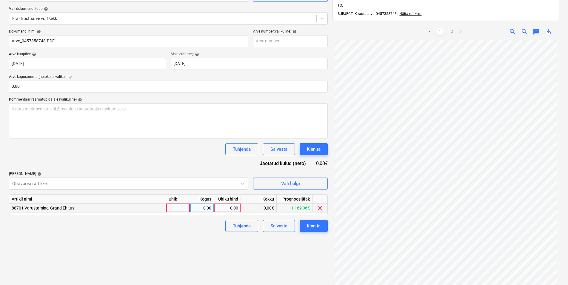
click at [177, 209] on div at bounding box center [178, 208] width 24 height 9
type input "kmpl"
click at [200, 209] on div "0,00" at bounding box center [202, 208] width 19 height 9
type input "1"
click at [227, 207] on div "0,00" at bounding box center [228, 208] width 22 height 9
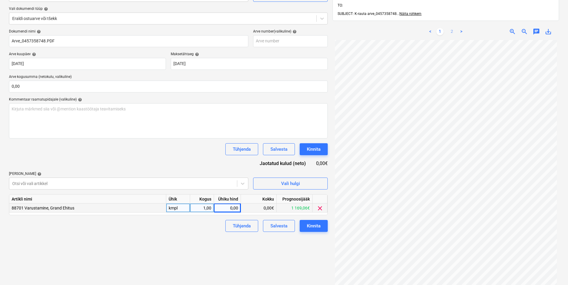
click at [451, 28] on link "2" at bounding box center [452, 31] width 7 height 7
click at [234, 207] on div "0,00" at bounding box center [228, 208] width 22 height 9
type input "17,26"
drag, startPoint x: 204, startPoint y: 226, endPoint x: 238, endPoint y: 228, distance: 33.9
click at [204, 226] on div "Tühjenda Salvesta Kinnita" at bounding box center [168, 226] width 319 height 12
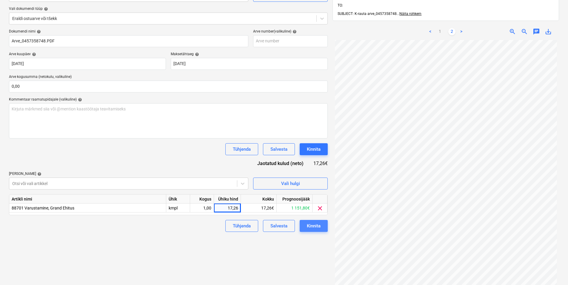
click at [312, 224] on div "Kinnita" at bounding box center [314, 226] width 14 height 8
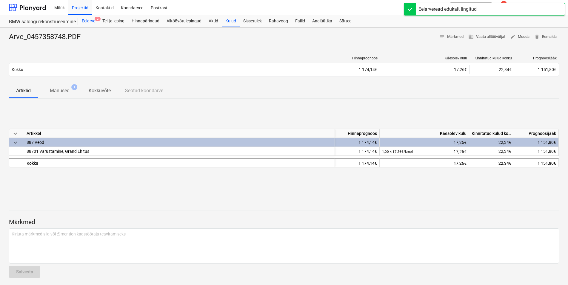
click at [88, 20] on div "Eelarve 2" at bounding box center [88, 21] width 21 height 12
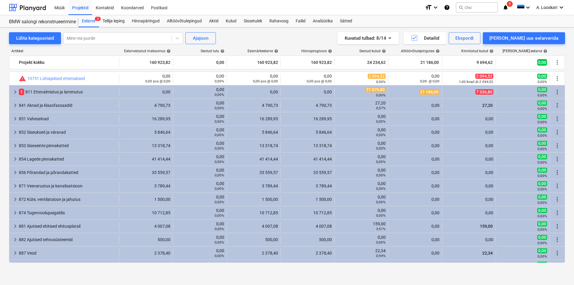
click at [506, 7] on icon "notifications" at bounding box center [505, 7] width 6 height 7
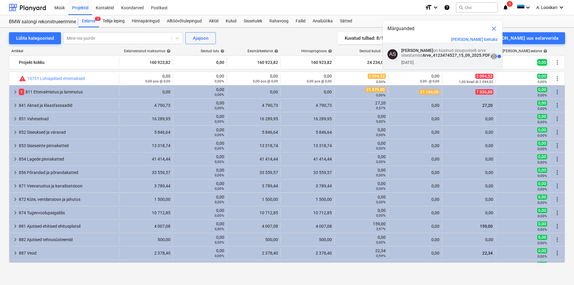
click at [490, 59] on span "visibility" at bounding box center [493, 56] width 7 height 7
click at [423, 57] on p "[PERSON_NAME] on küsinud sinupoolselt arve sisestamist Arve_4123474527_15_09_20…" at bounding box center [445, 53] width 89 height 10
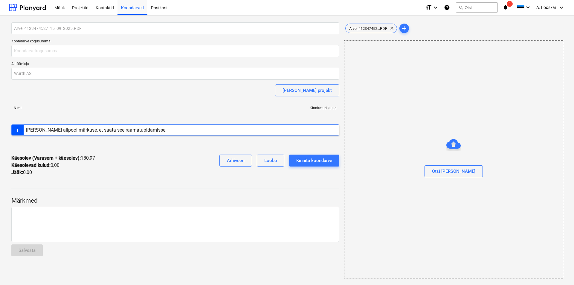
type input "180,97"
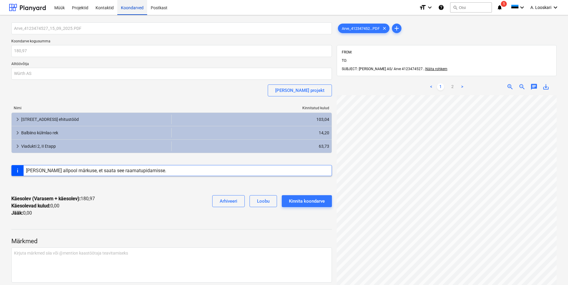
click at [135, 7] on div "Koondarved" at bounding box center [132, 7] width 30 height 15
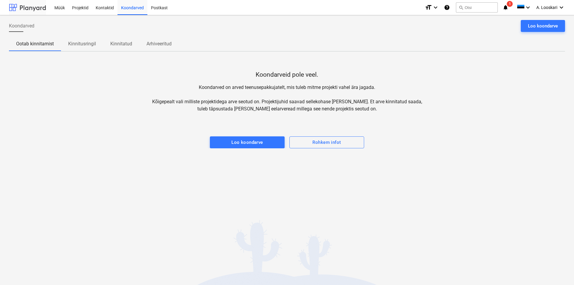
click at [33, 7] on div at bounding box center [27, 7] width 37 height 15
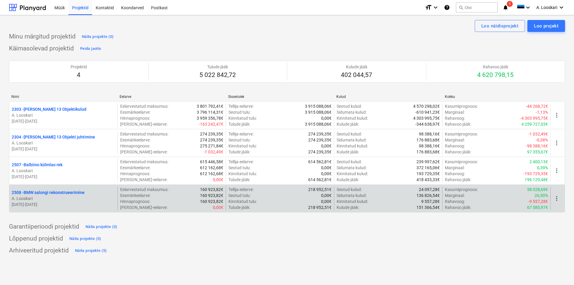
click at [60, 192] on p "2508 - BMW salongi rekonstrueerimine" at bounding box center [48, 193] width 73 height 6
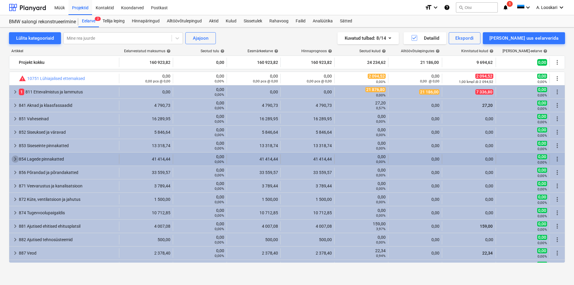
click at [14, 158] on span "keyboard_arrow_right" at bounding box center [15, 159] width 7 height 7
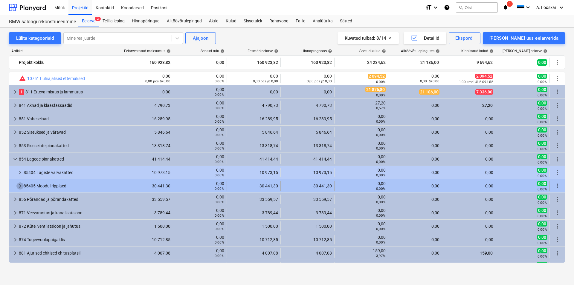
click at [19, 185] on span "keyboard_arrow_right" at bounding box center [19, 186] width 7 height 7
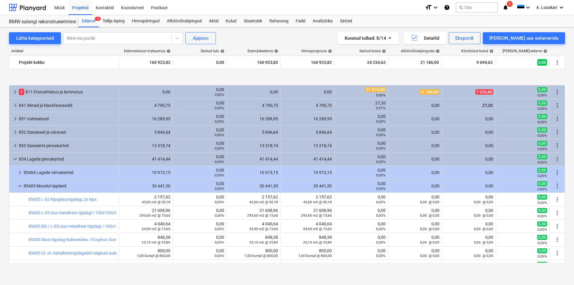
scroll to position [34, 0]
